Goal: Task Accomplishment & Management: Complete application form

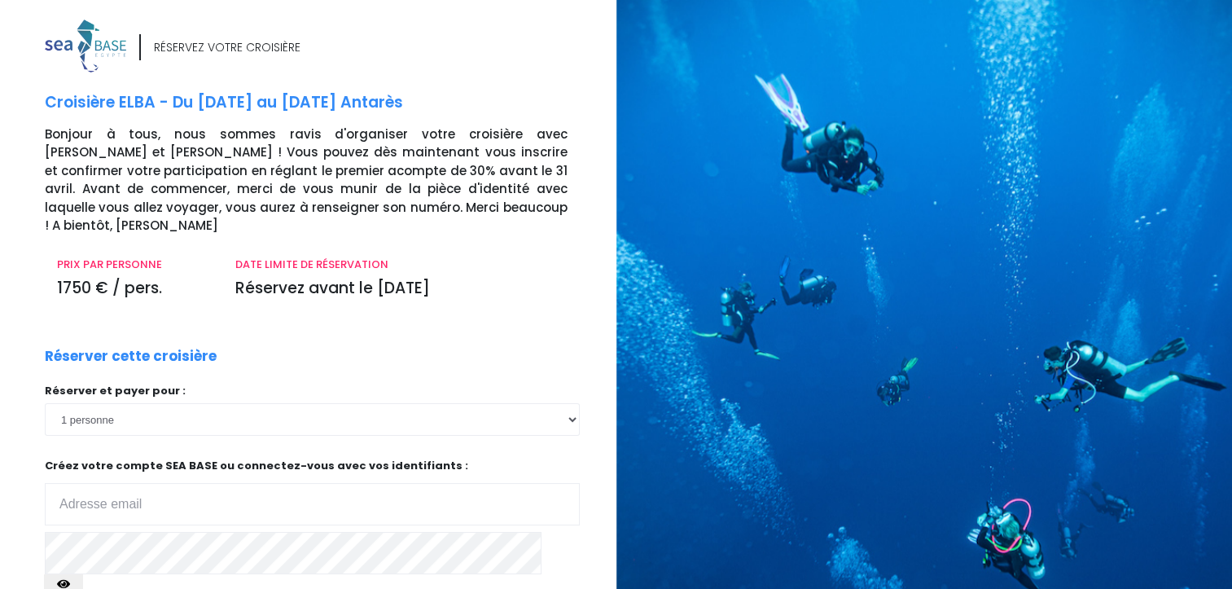
type input "manugetti@hotmail.com"
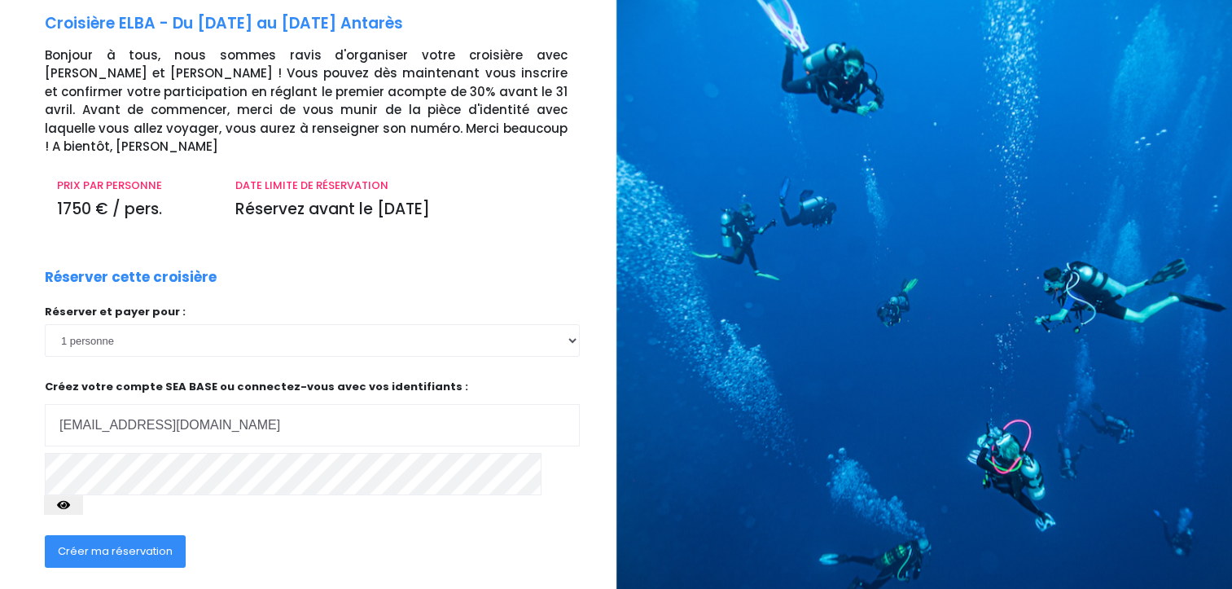
scroll to position [147, 0]
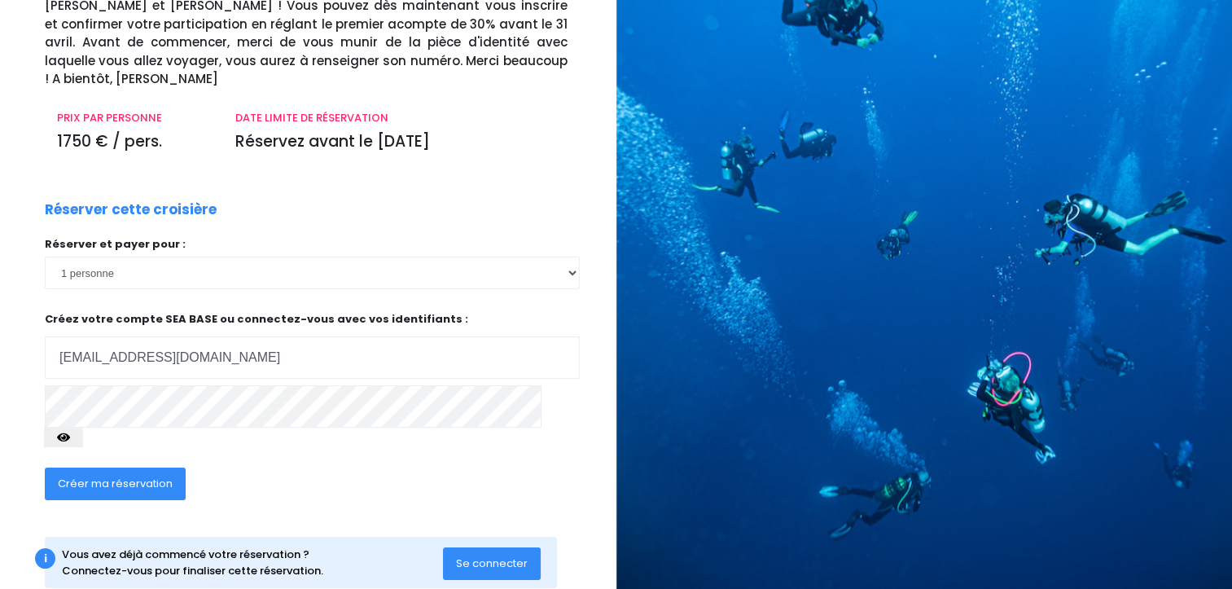
click at [490, 556] on span "Se connecter" at bounding box center [492, 563] width 72 height 15
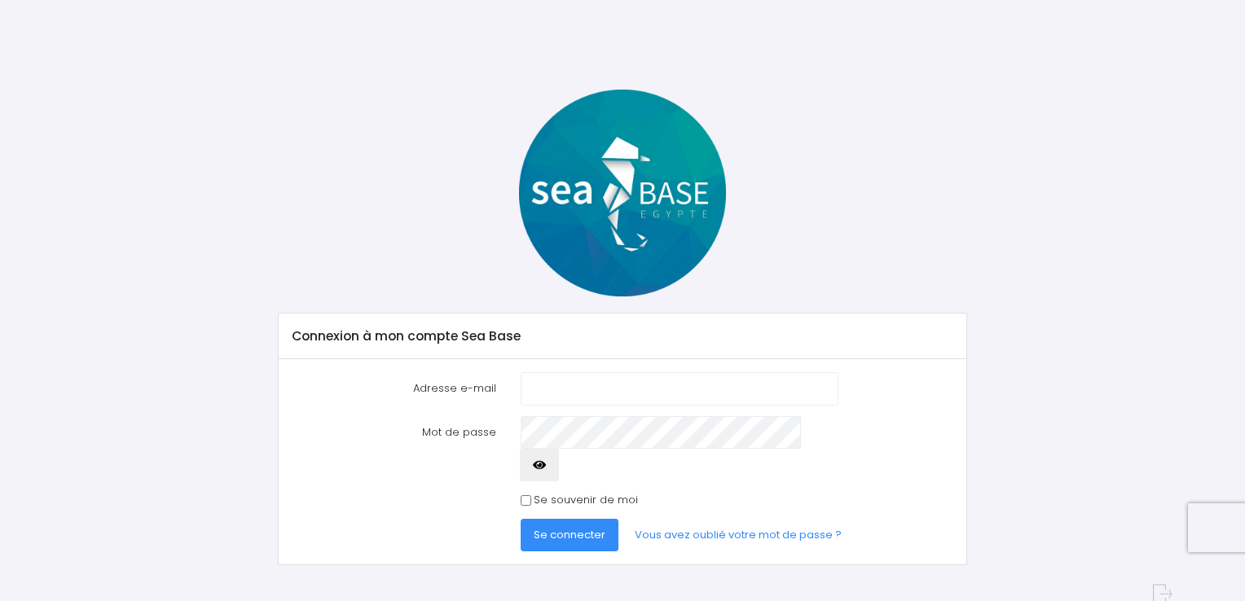
type input "manugetti@hotmail.com"
click at [569, 519] on button "Se connecter" at bounding box center [569, 535] width 98 height 33
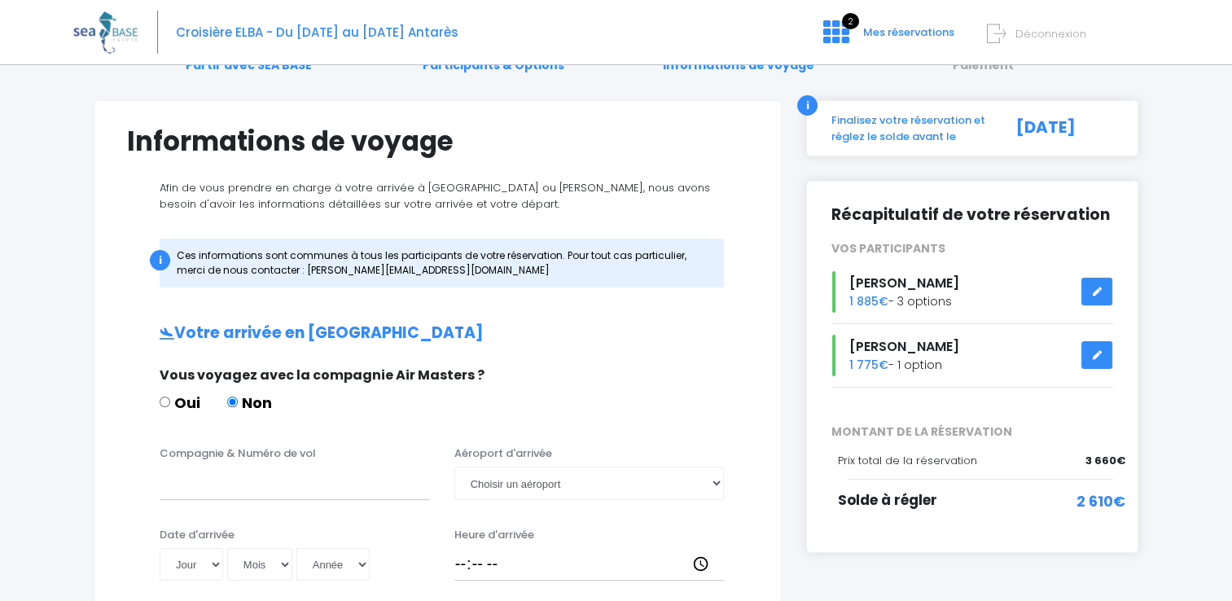
scroll to position [20, 0]
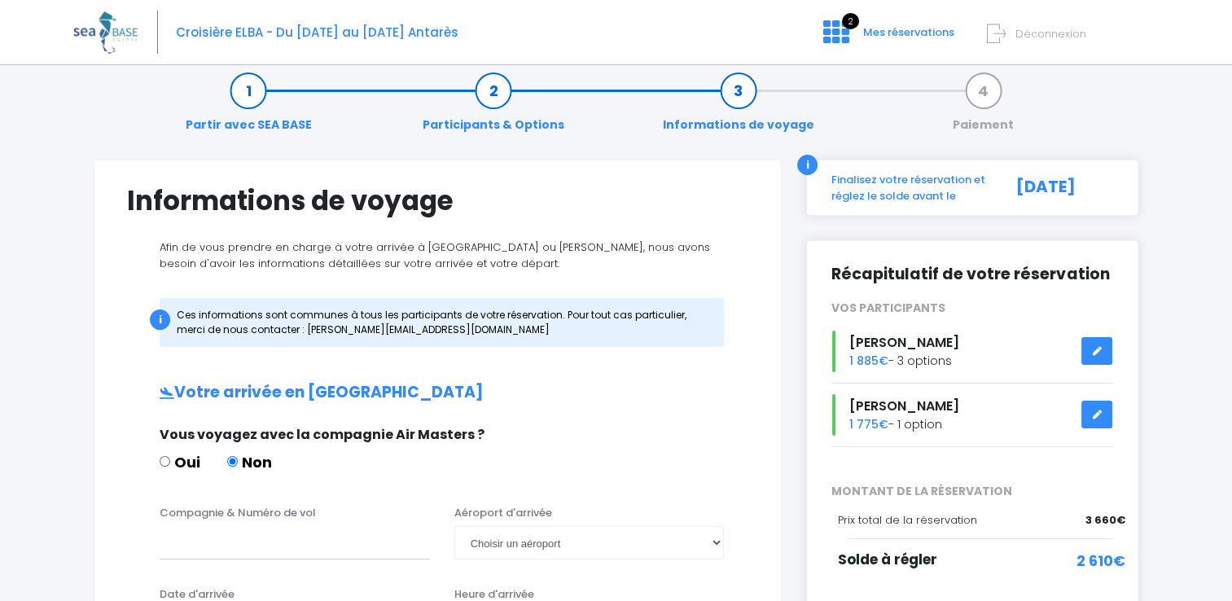
click at [1101, 347] on link at bounding box center [1097, 351] width 31 height 29
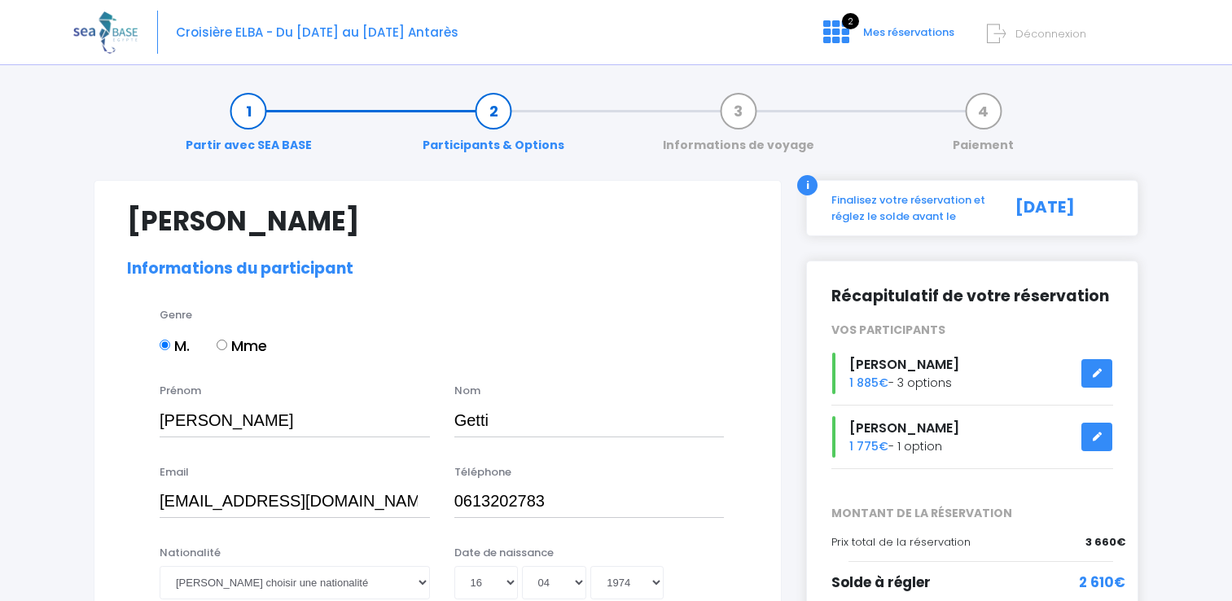
select select "PADI Rescue diver"
click at [1094, 437] on icon at bounding box center [1096, 437] width 11 height 0
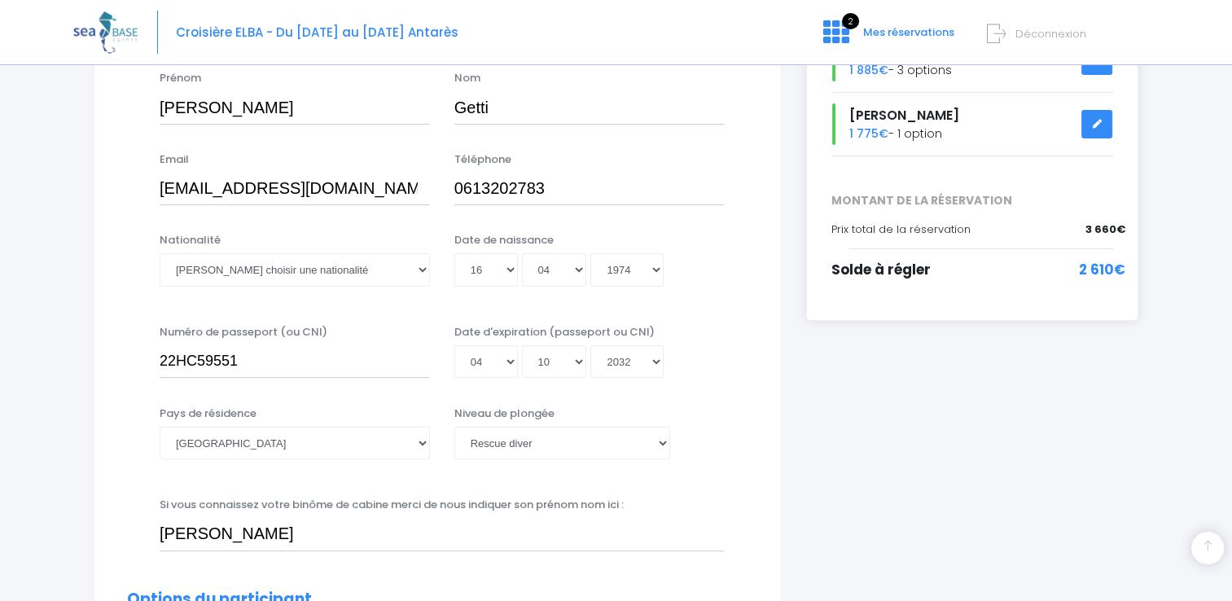
scroll to position [316, 0]
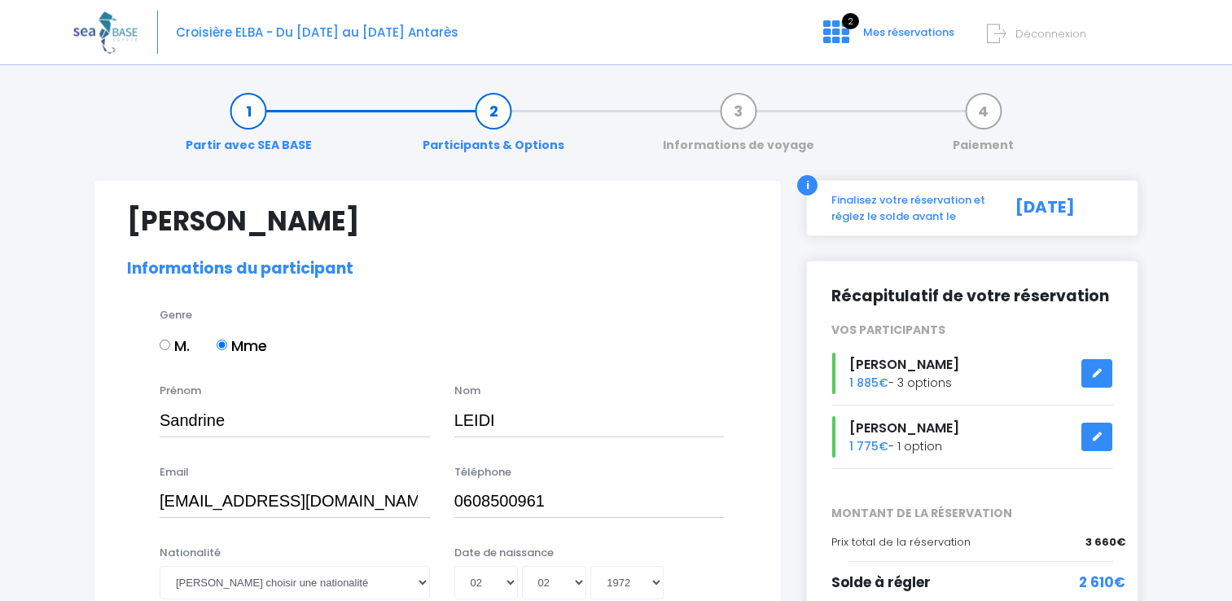
select select "N2"
